Goal: Ask a question

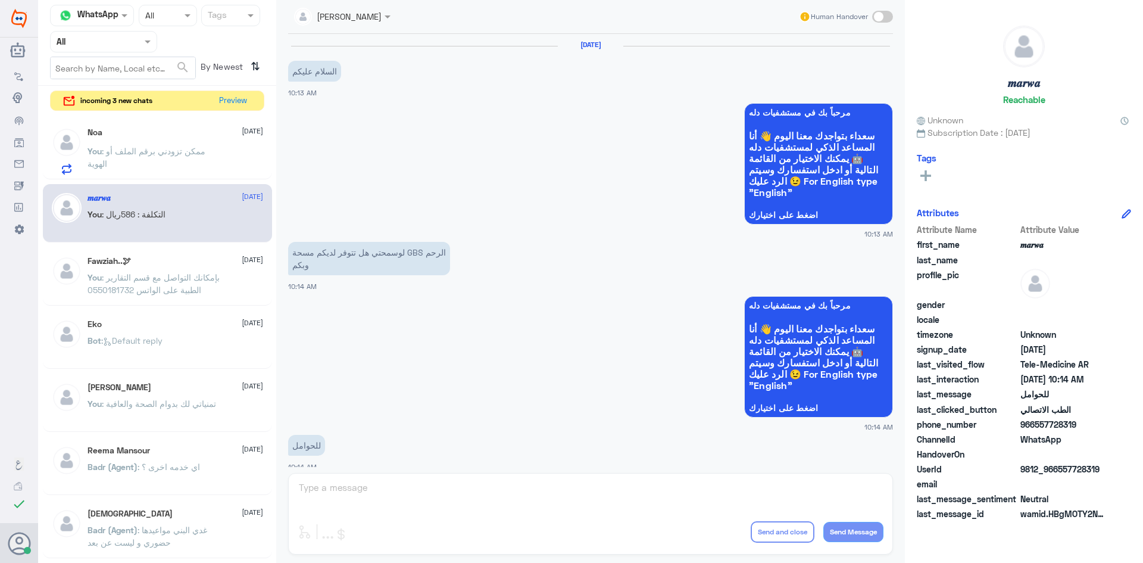
scroll to position [602, 0]
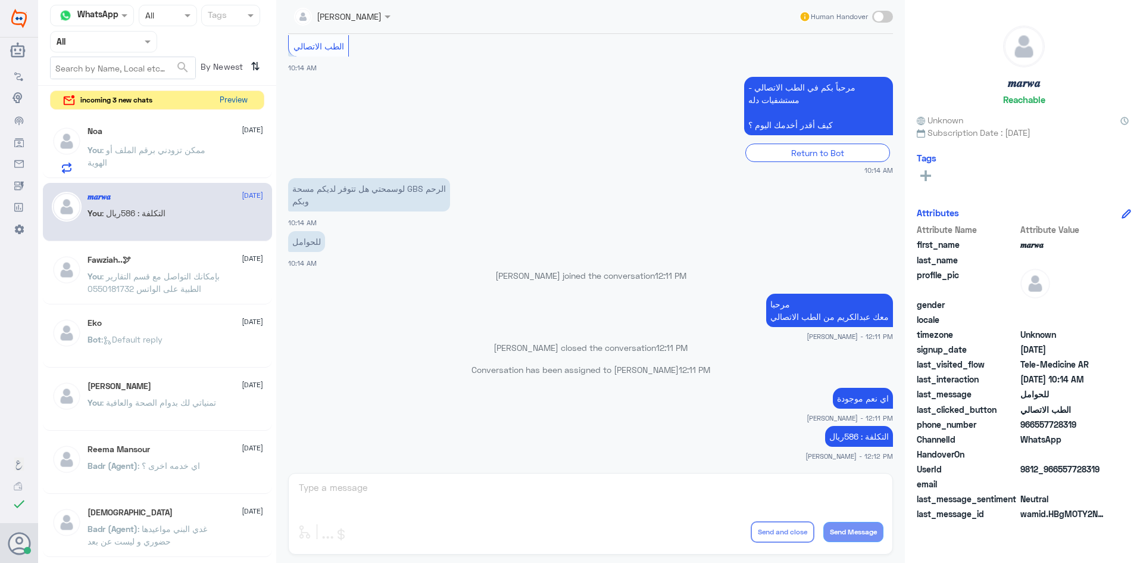
click at [225, 101] on button "Preview" at bounding box center [233, 100] width 37 height 18
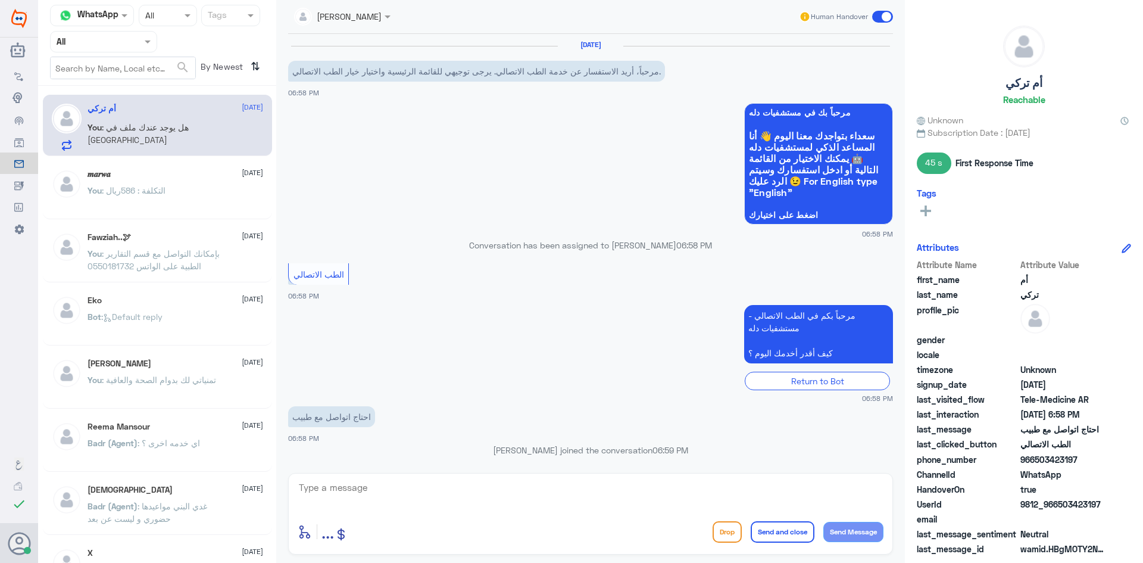
scroll to position [93, 0]
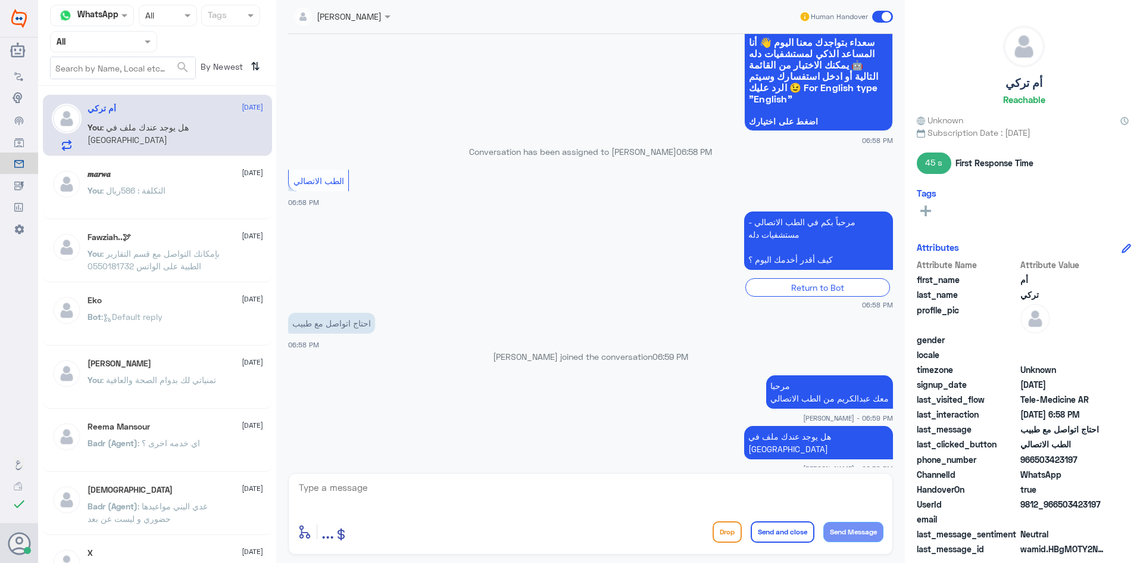
click at [166, 132] on span ": هل يوجد عندك ملف في [GEOGRAPHIC_DATA]" at bounding box center [138, 133] width 101 height 23
click at [187, 204] on div "You : التكلفة : 586ريال" at bounding box center [176, 200] width 176 height 27
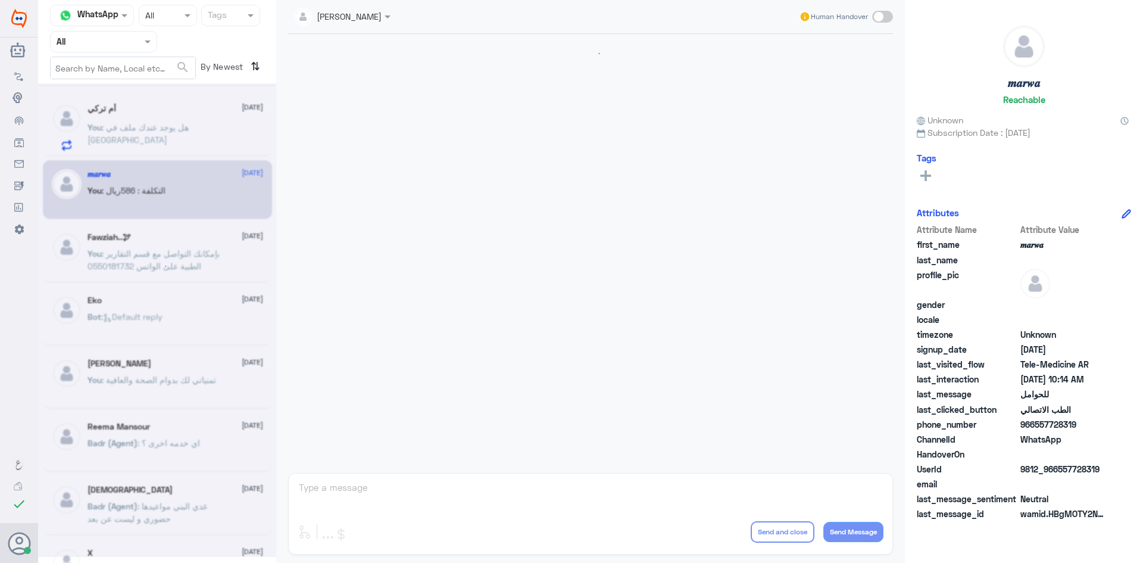
scroll to position [602, 0]
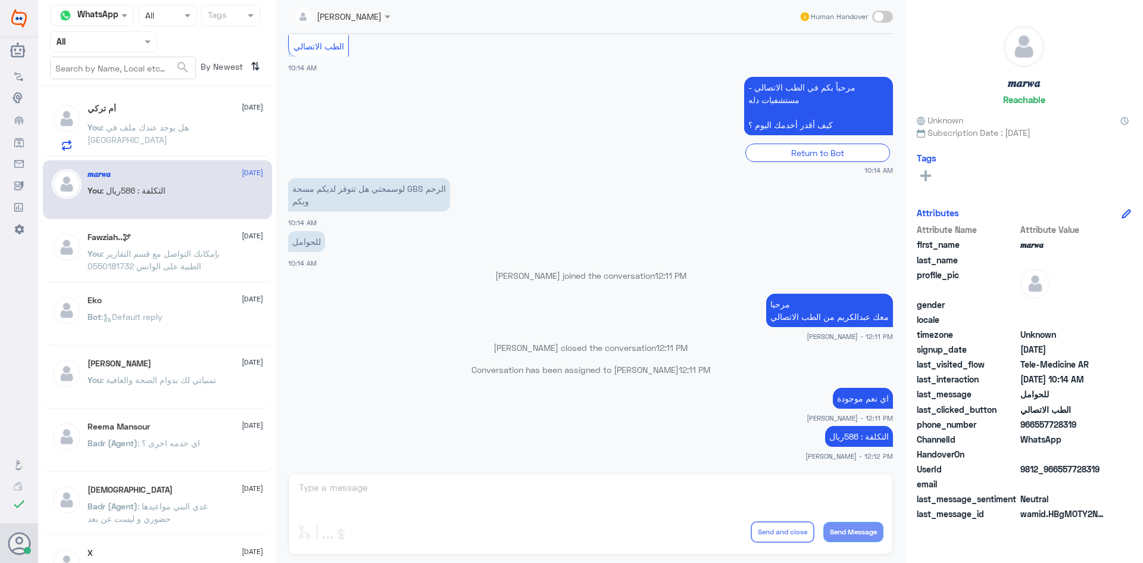
click at [191, 257] on span ": بإمكانك التواصل مع قسم التقارير الطبية على الواتس 0550181732" at bounding box center [154, 259] width 132 height 23
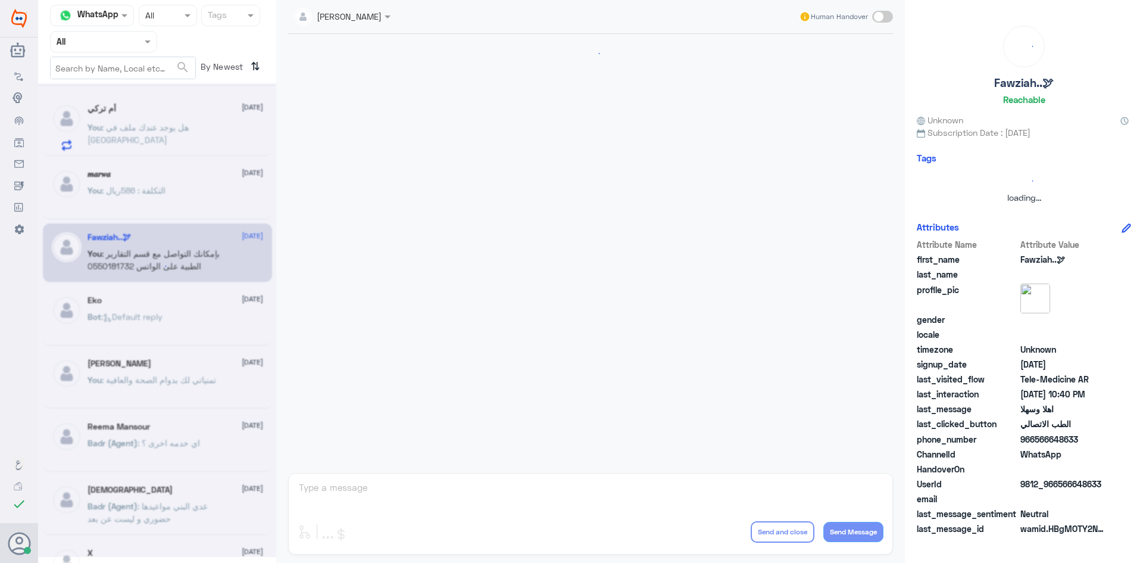
click at [174, 181] on div at bounding box center [157, 319] width 238 height 473
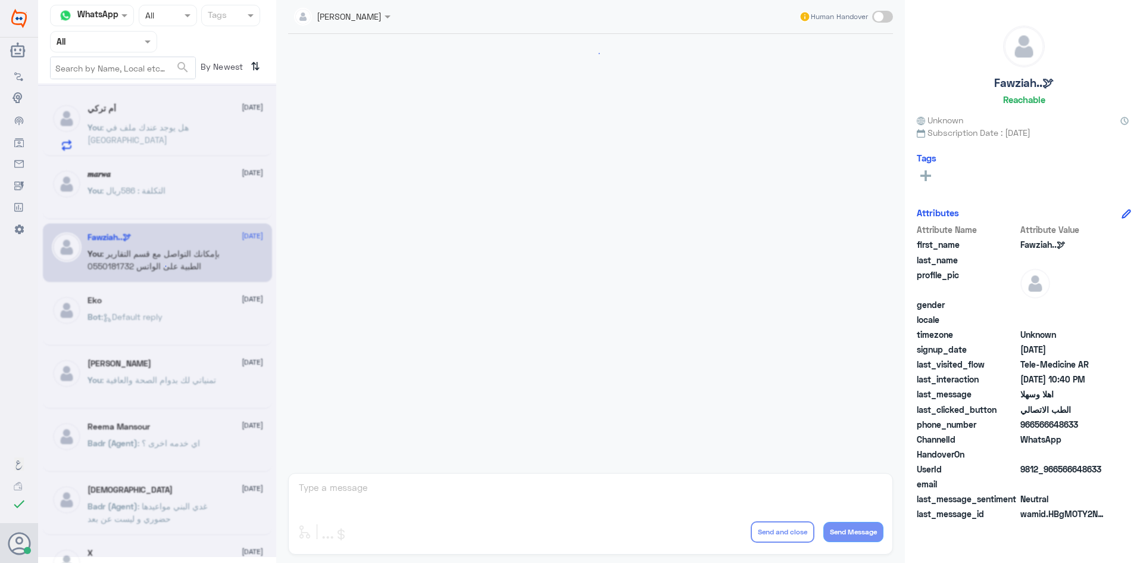
scroll to position [594, 0]
click at [170, 131] on span ": هل يوجد عندك ملف في [GEOGRAPHIC_DATA]" at bounding box center [138, 133] width 101 height 23
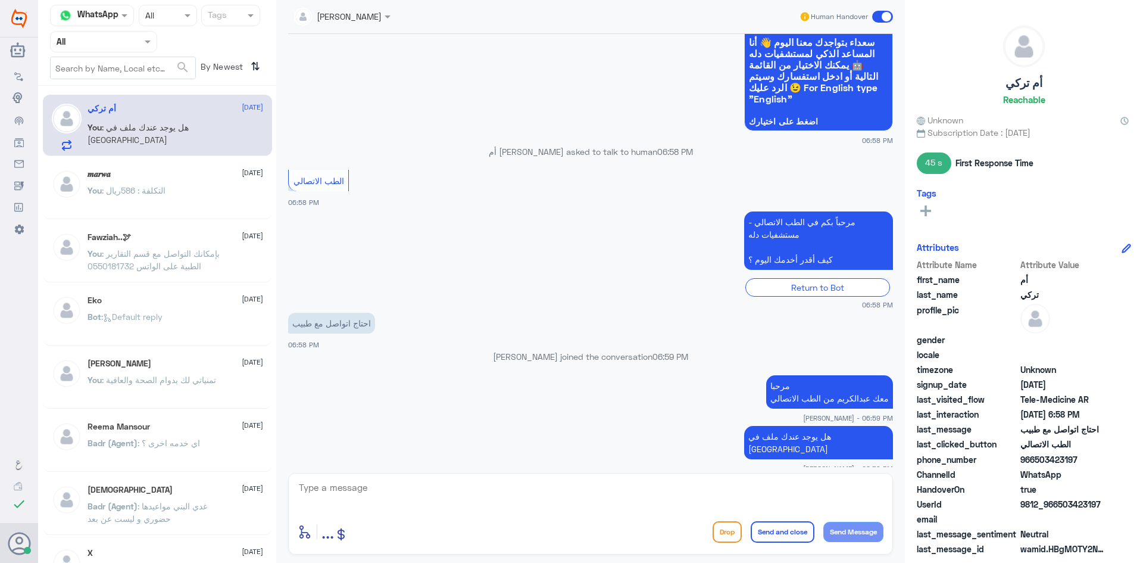
scroll to position [115, 0]
